Goal: Check status: Verify the current state of an ongoing process or item

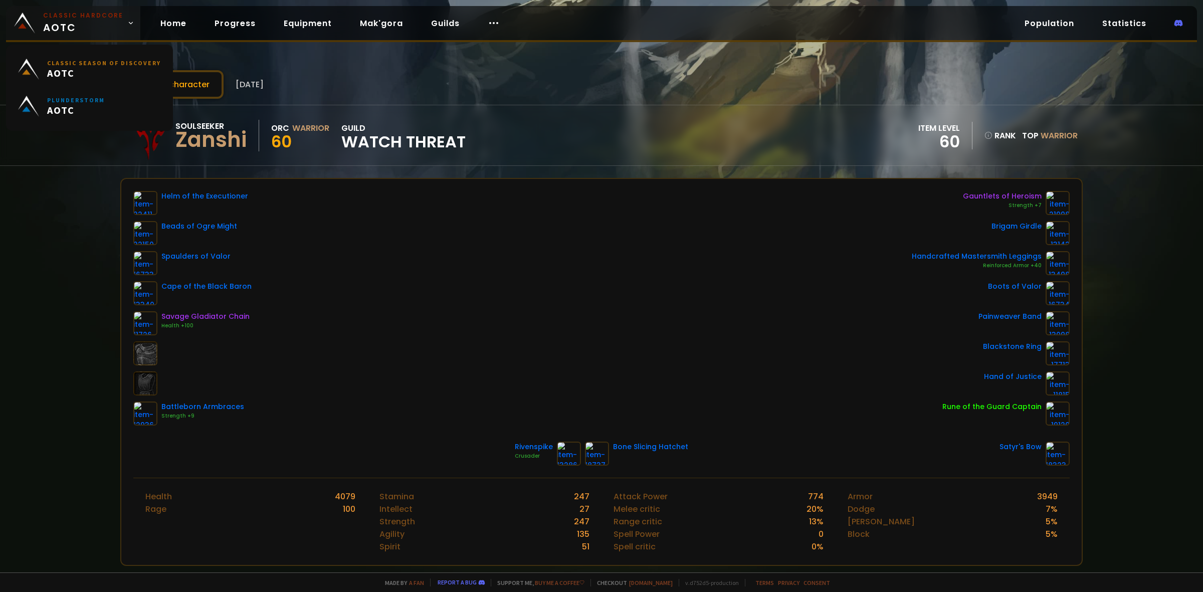
click at [80, 25] on span "Classic Hardcore AOTC" at bounding box center [83, 23] width 80 height 24
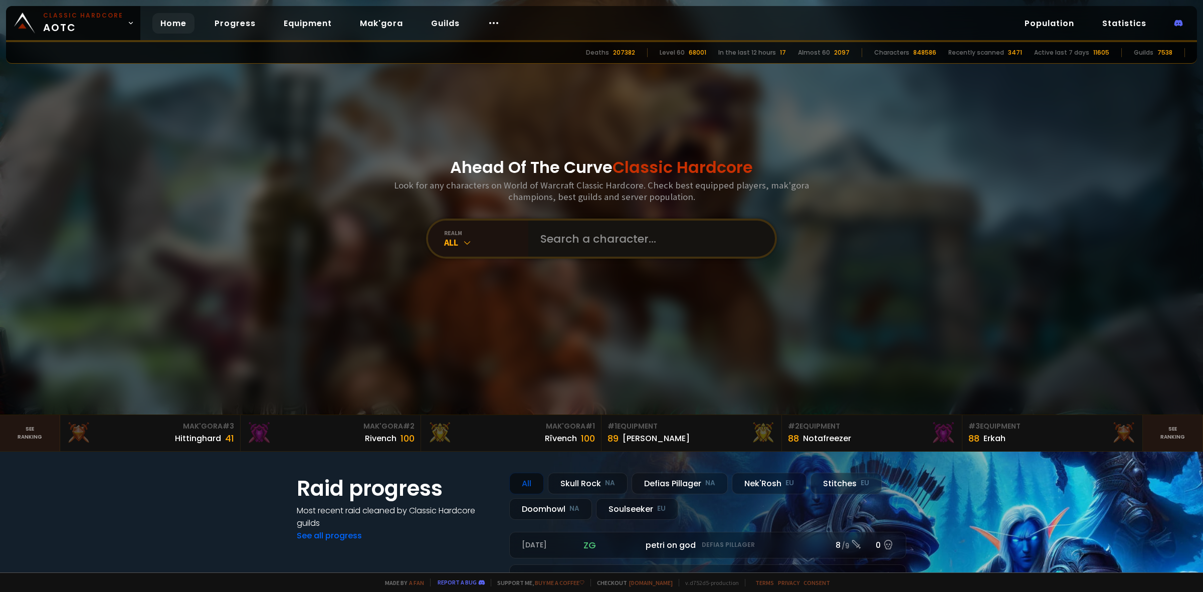
click at [579, 227] on input "text" at bounding box center [648, 239] width 229 height 36
paste input "Wørstclass"
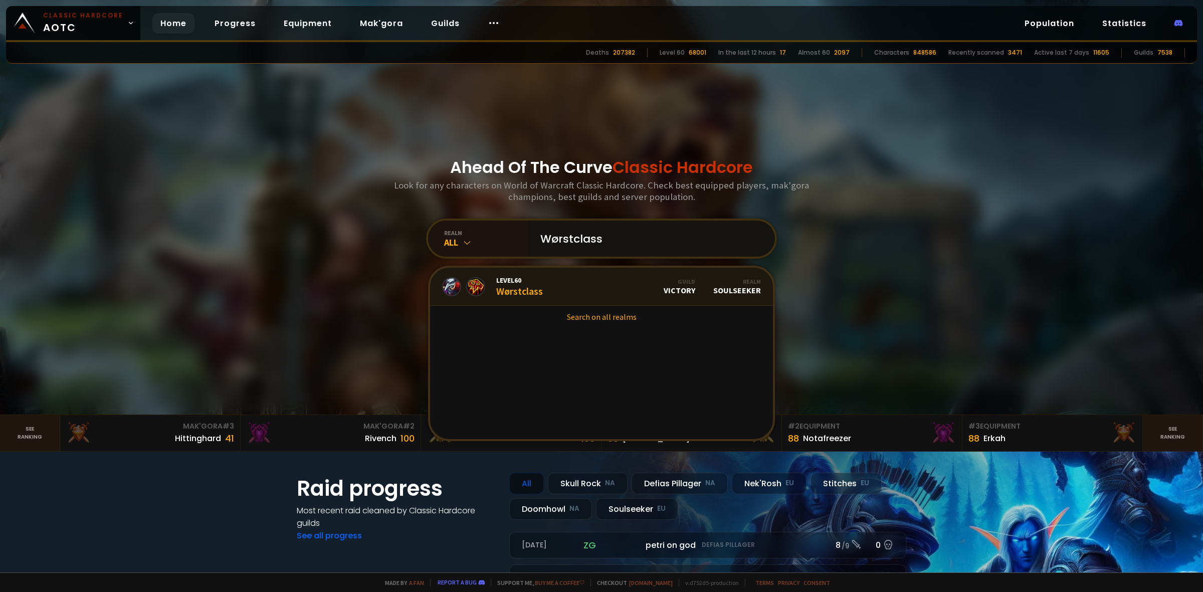
type input "Wørstclass"
click at [571, 294] on link "Level 60 Wørstclass Guild Victory Realm Soulseeker" at bounding box center [601, 287] width 343 height 38
